Goal: Task Accomplishment & Management: Use online tool/utility

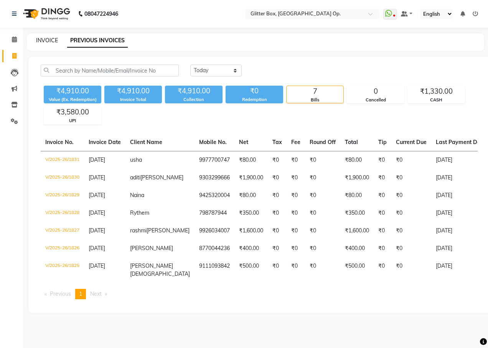
click at [48, 38] on link "INVOICE" at bounding box center [47, 40] width 22 height 7
select select "service"
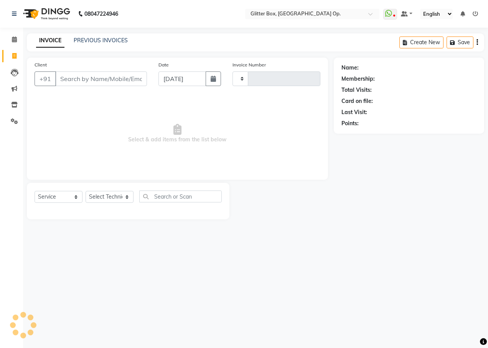
type input "1832"
select select "5563"
click at [97, 41] on link "PREVIOUS INVOICES" at bounding box center [101, 40] width 54 height 7
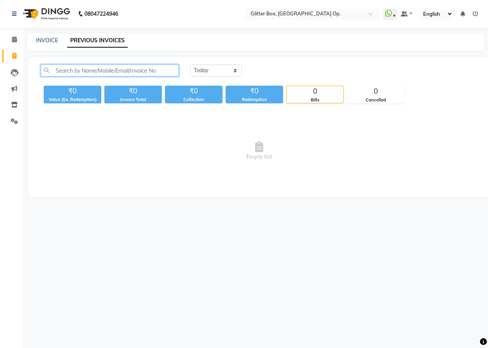
click at [95, 71] on input "text" at bounding box center [110, 70] width 138 height 12
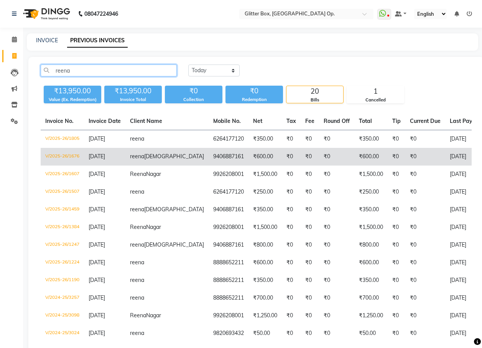
type input "reena"
click at [117, 152] on td "[DATE]" at bounding box center [104, 157] width 41 height 18
click at [61, 153] on td "V/2025-26/1676" at bounding box center [62, 157] width 43 height 18
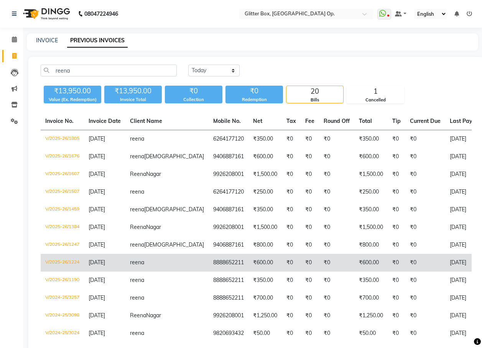
click at [249, 271] on td "₹600.00" at bounding box center [265, 263] width 33 height 18
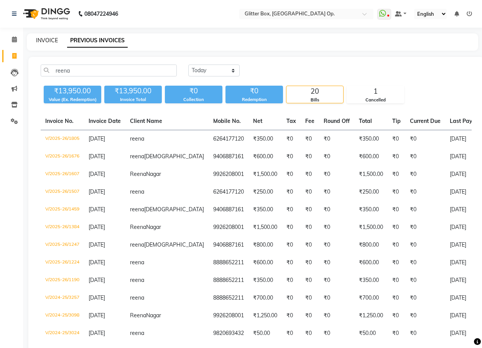
click at [40, 40] on link "INVOICE" at bounding box center [47, 40] width 22 height 7
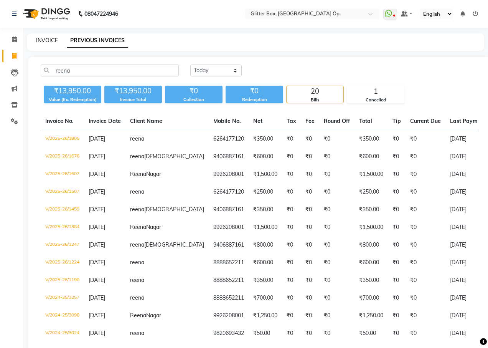
select select "5563"
select select "service"
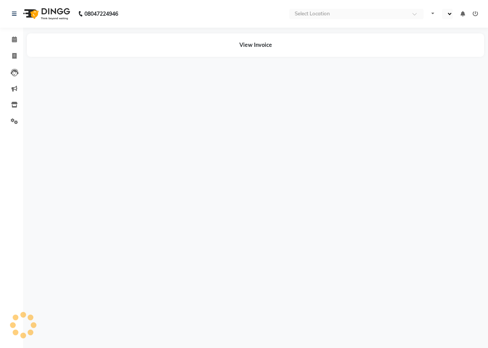
select select "en"
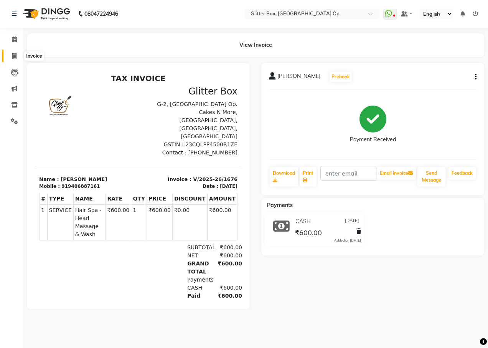
click at [14, 57] on icon at bounding box center [14, 56] width 4 height 6
select select "service"
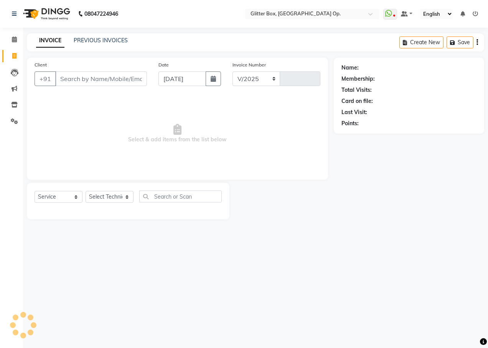
select select "5563"
type input "1832"
click at [102, 39] on link "PREVIOUS INVOICES" at bounding box center [101, 40] width 54 height 7
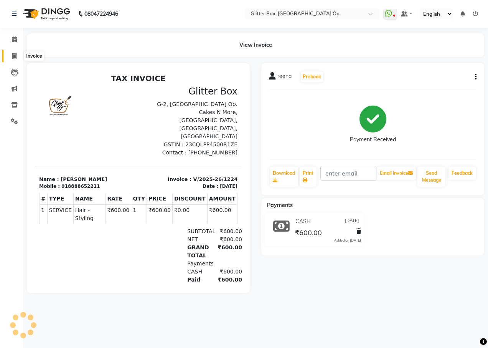
click at [15, 56] on icon at bounding box center [14, 56] width 4 height 6
select select "5563"
select select "service"
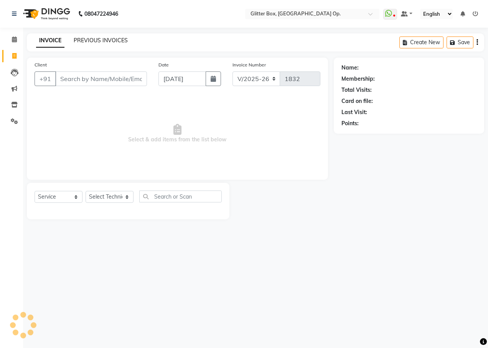
click at [85, 42] on link "PREVIOUS INVOICES" at bounding box center [101, 40] width 54 height 7
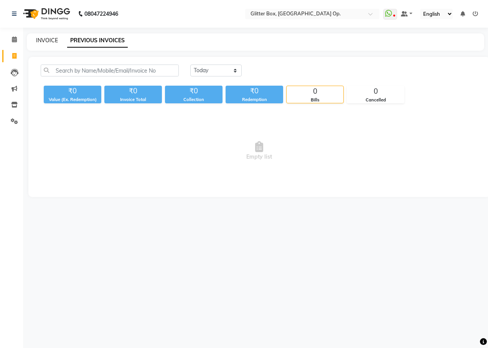
click at [46, 38] on link "INVOICE" at bounding box center [47, 40] width 22 height 7
select select "service"
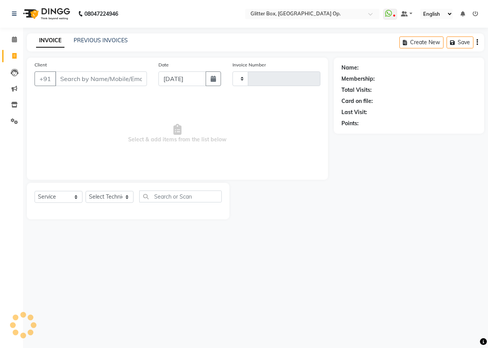
type input "1832"
select select "5563"
click at [87, 39] on link "PREVIOUS INVOICES" at bounding box center [101, 40] width 54 height 7
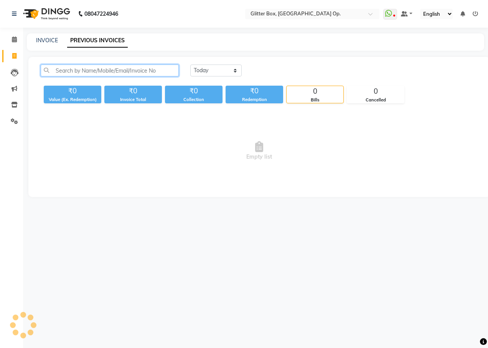
click at [93, 72] on input "text" at bounding box center [110, 70] width 138 height 12
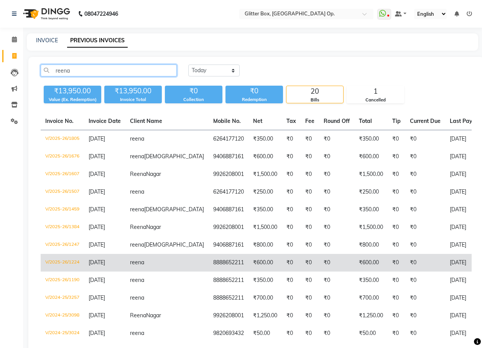
type input "reena"
click at [130, 265] on span "reena" at bounding box center [137, 262] width 14 height 7
